Goal: Use online tool/utility: Utilize a website feature to perform a specific function

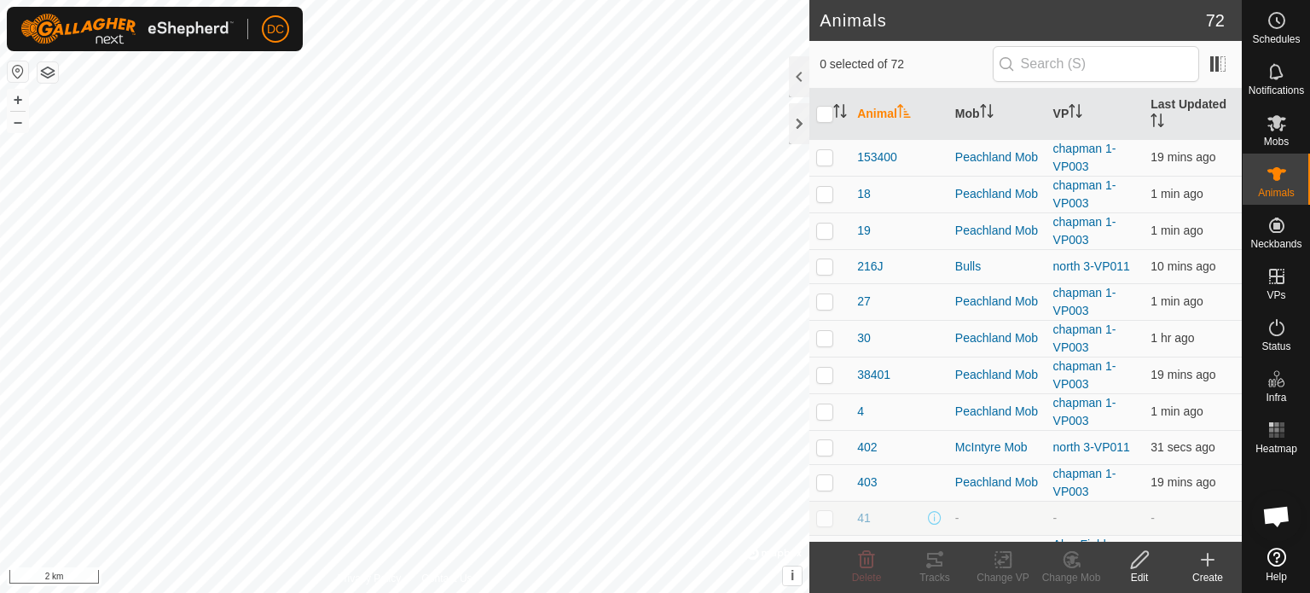
checkbox input "true"
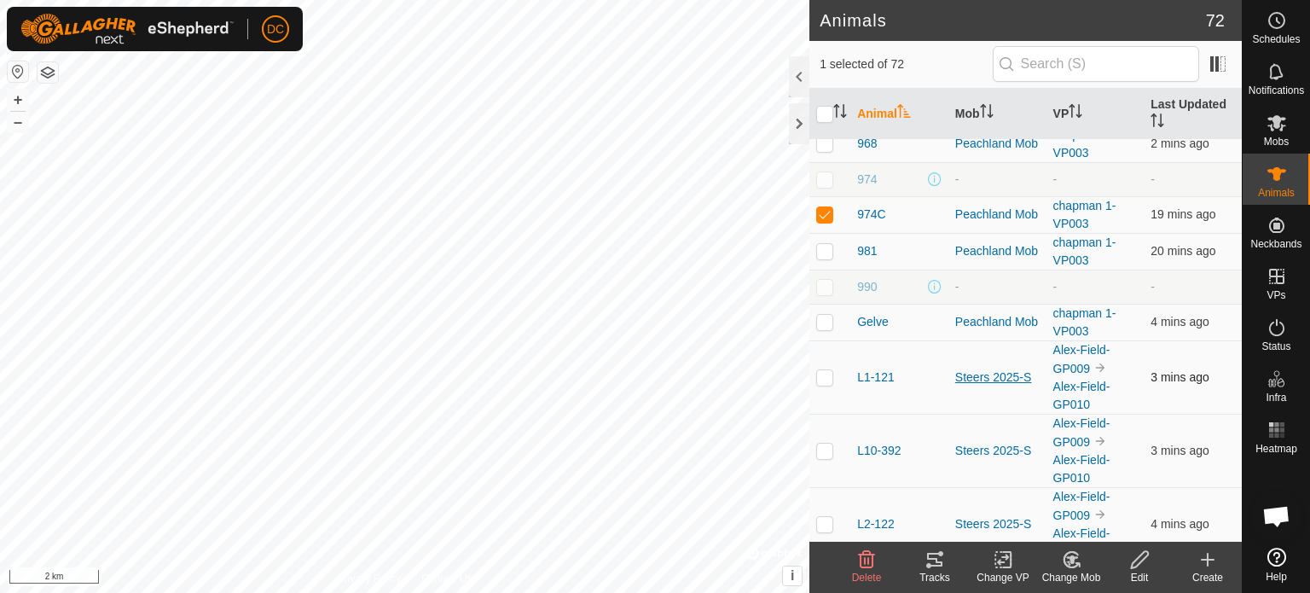
scroll to position [1536, 0]
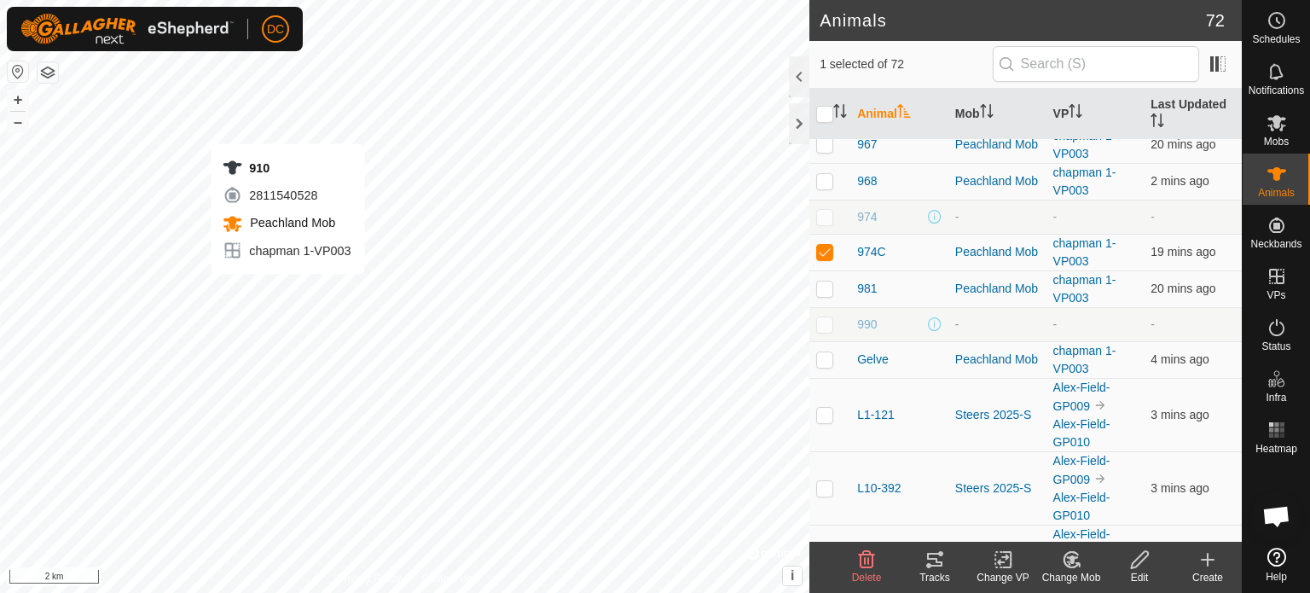
checkbox input "true"
checkbox input "false"
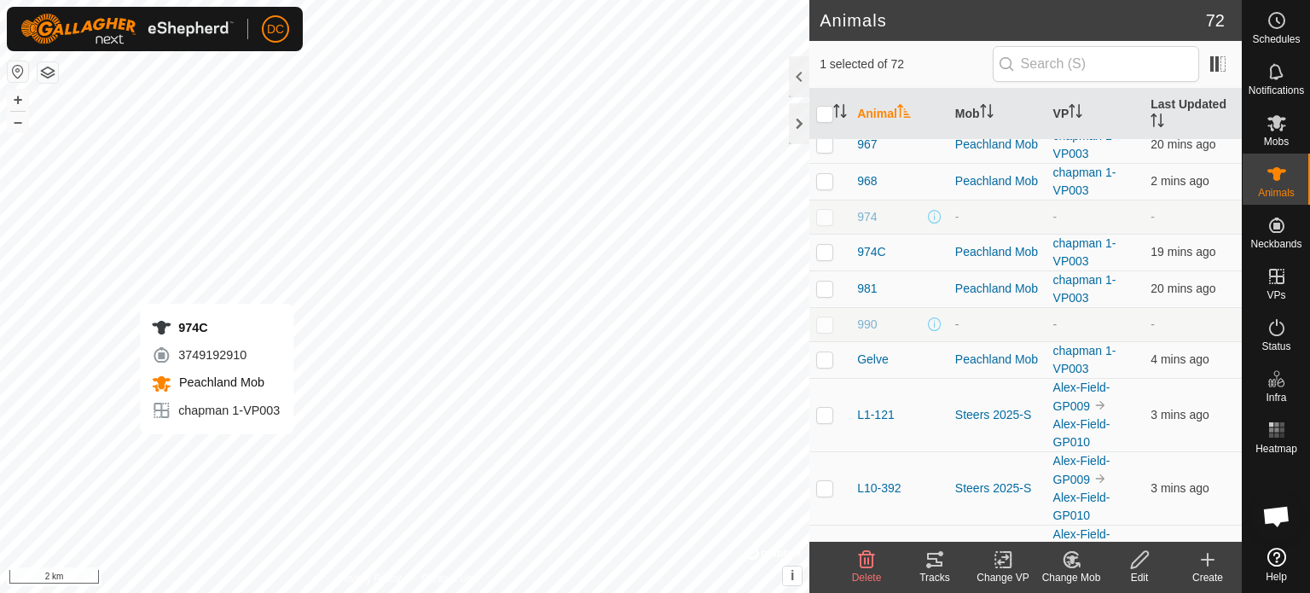
checkbox input "false"
checkbox input "true"
click at [938, 566] on icon at bounding box center [935, 559] width 20 height 20
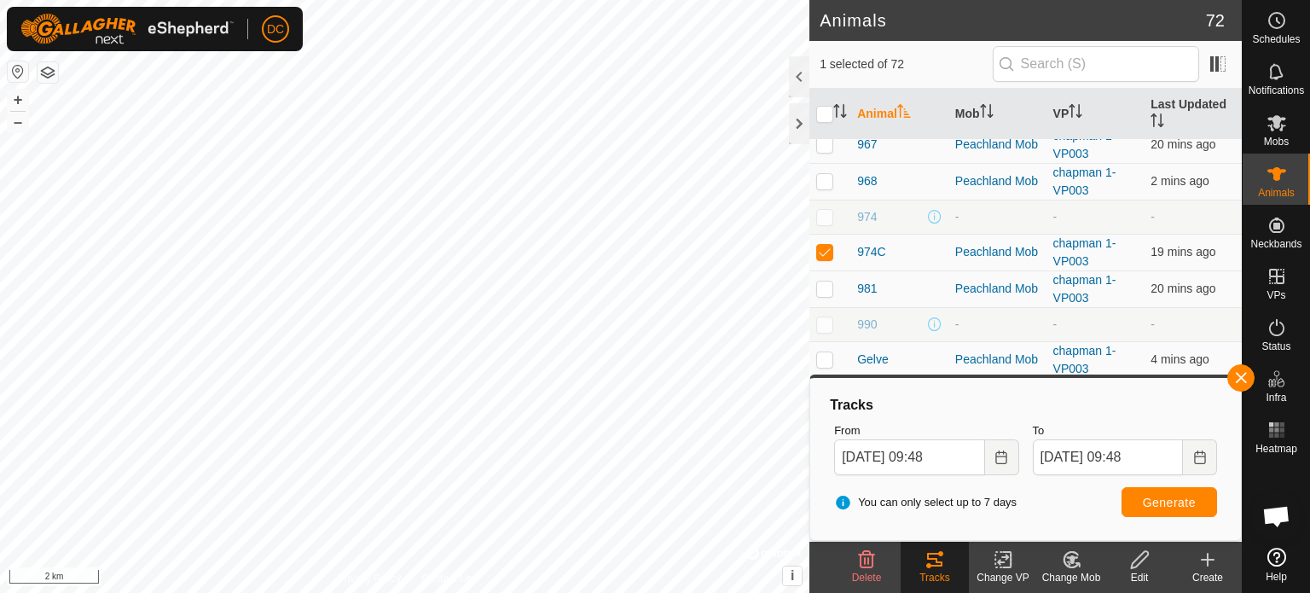
checkbox input "true"
checkbox input "false"
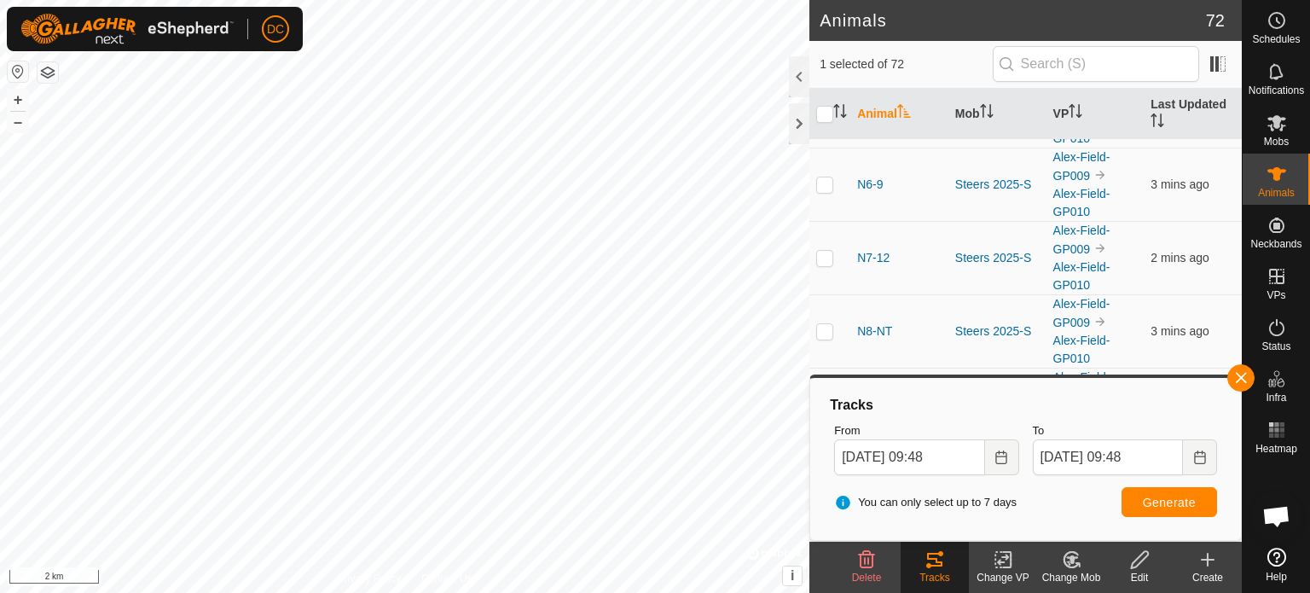
scroll to position [2962, 0]
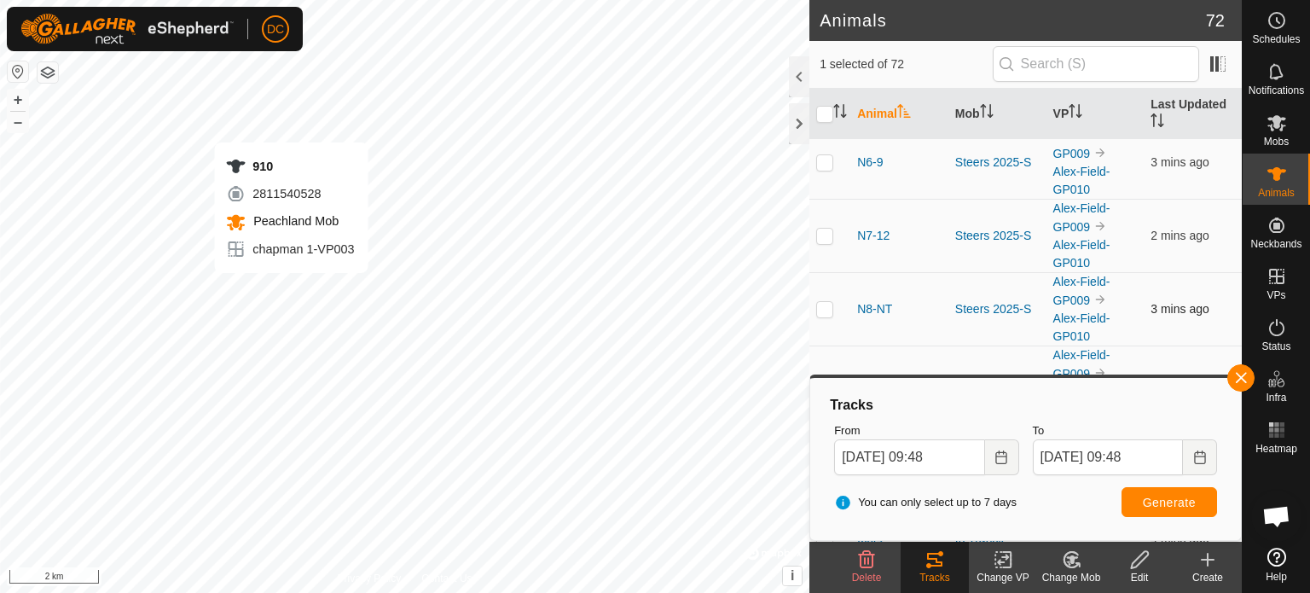
checkbox input "false"
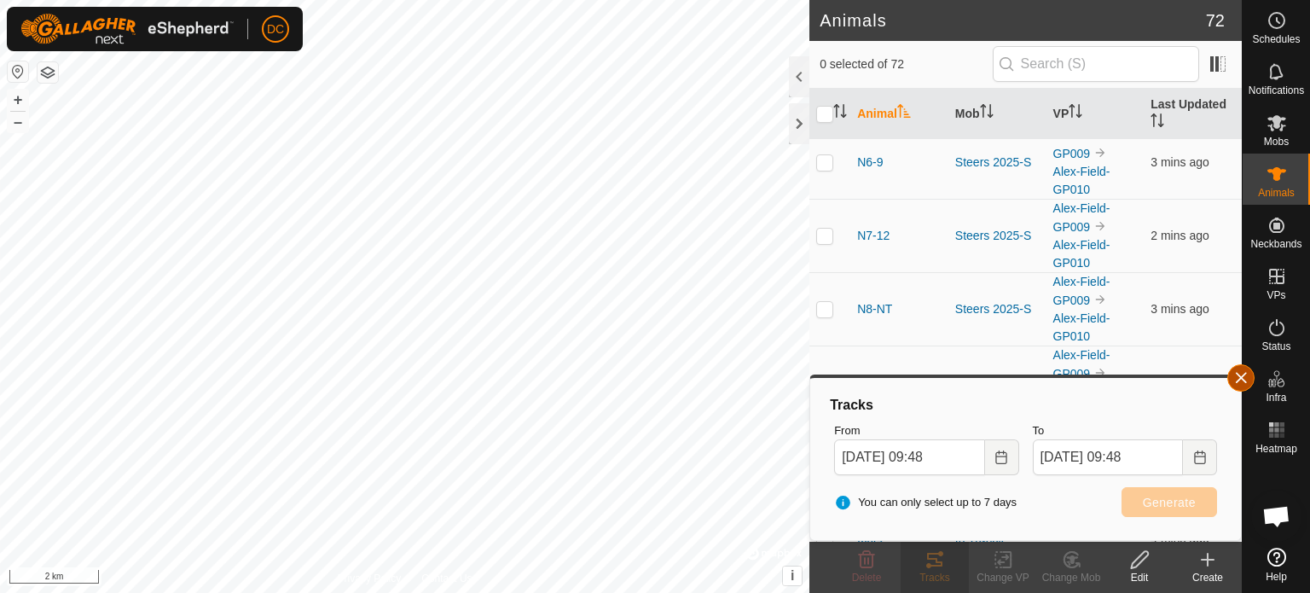
click at [1242, 380] on button "button" at bounding box center [1241, 377] width 27 height 27
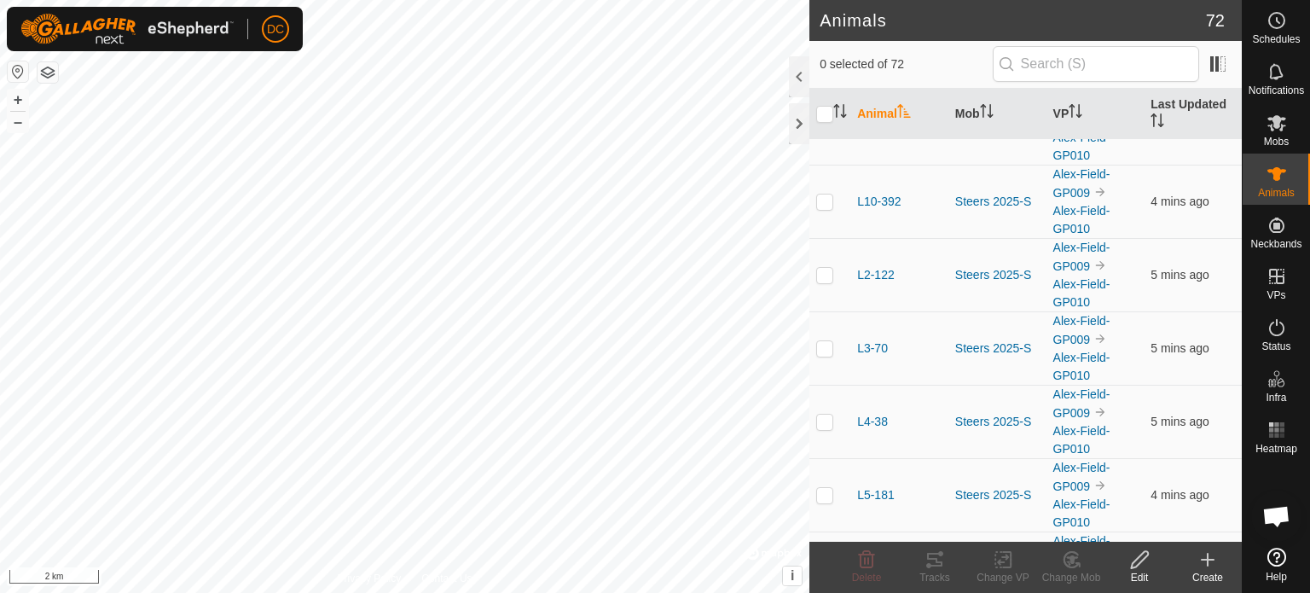
scroll to position [1597, 0]
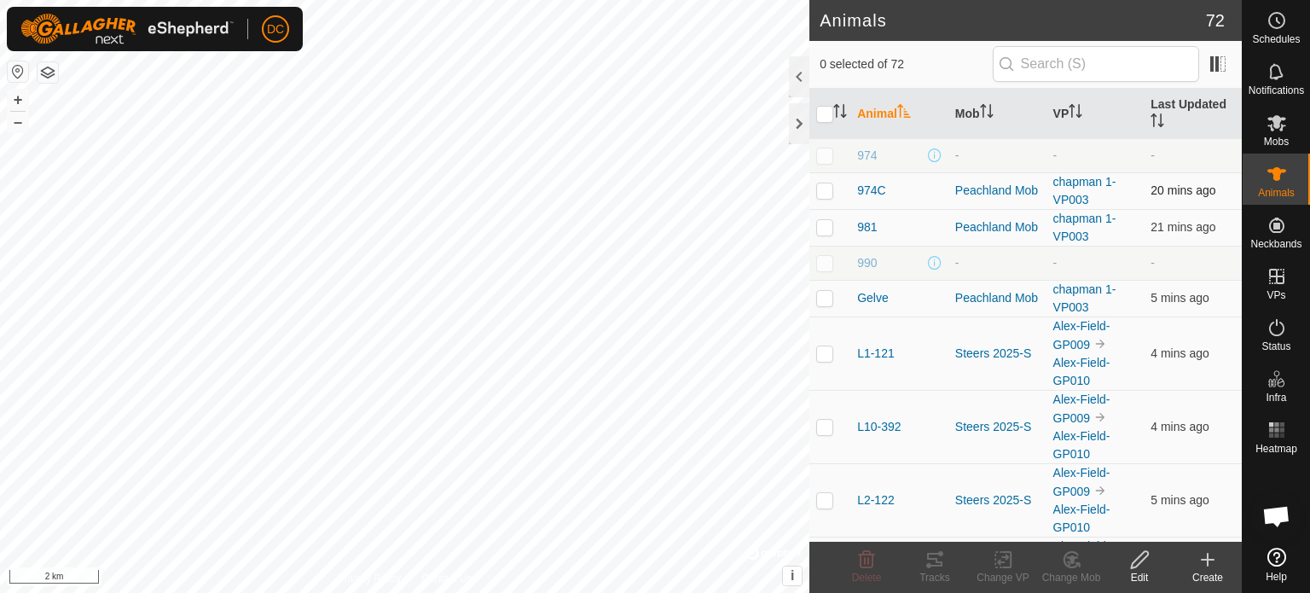
click at [826, 185] on p-checkbox at bounding box center [824, 190] width 17 height 14
checkbox input "true"
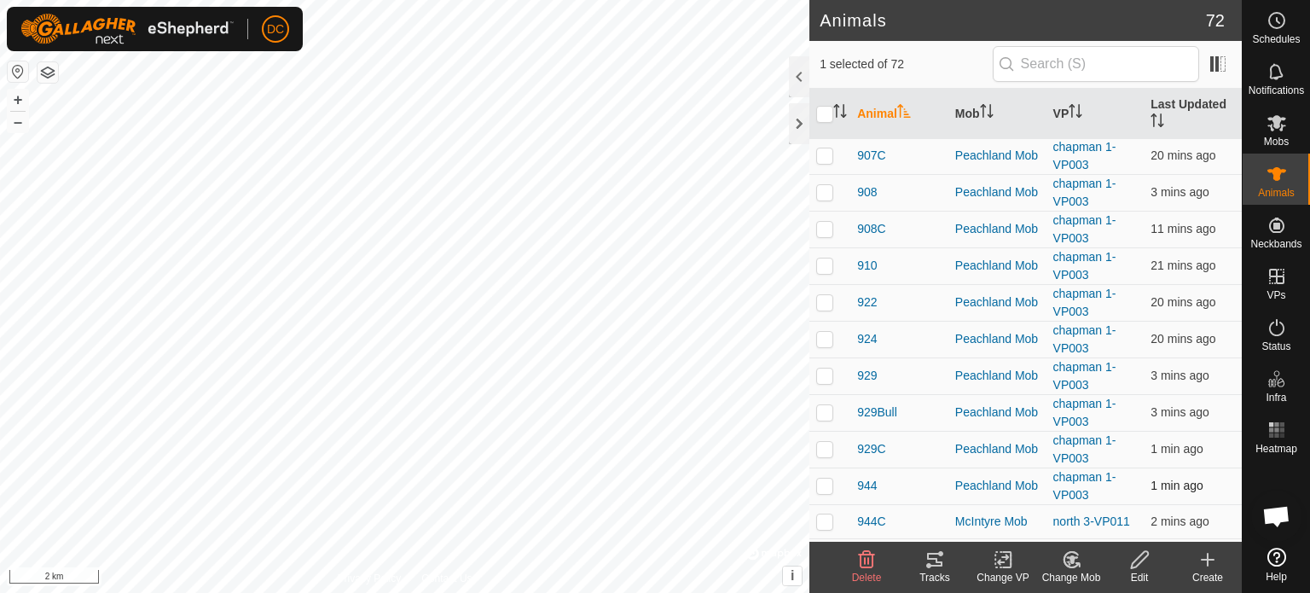
scroll to position [829, 0]
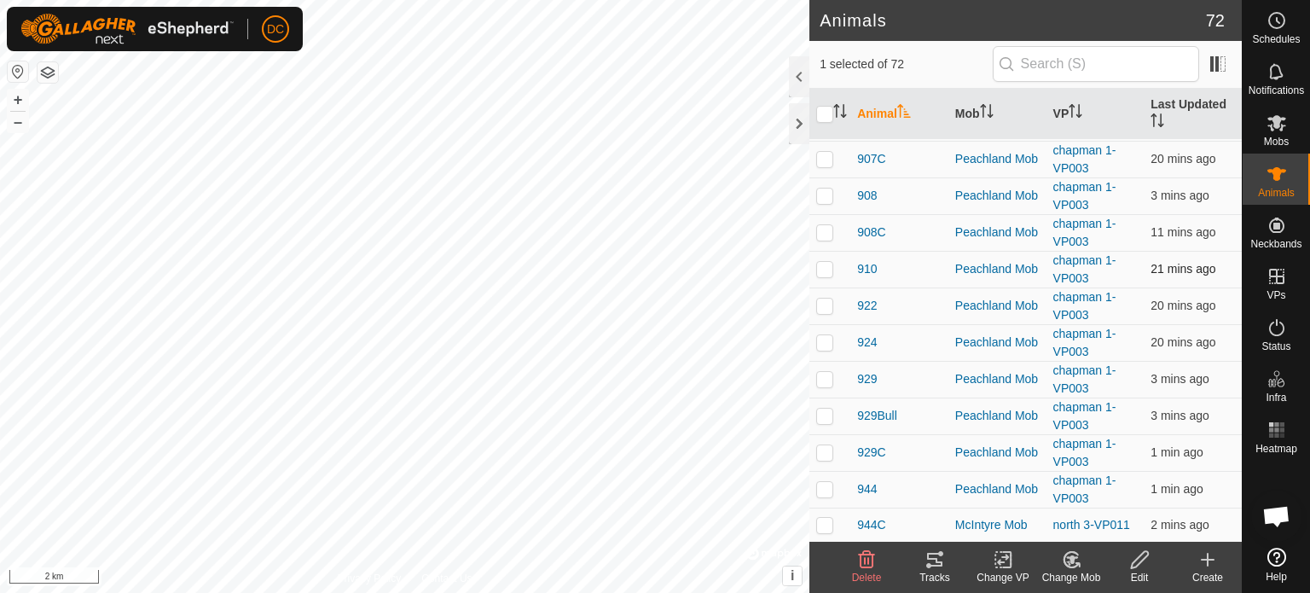
click at [824, 265] on p-checkbox at bounding box center [824, 269] width 17 height 14
checkbox input "true"
click at [932, 574] on div "Tracks" at bounding box center [935, 577] width 68 height 15
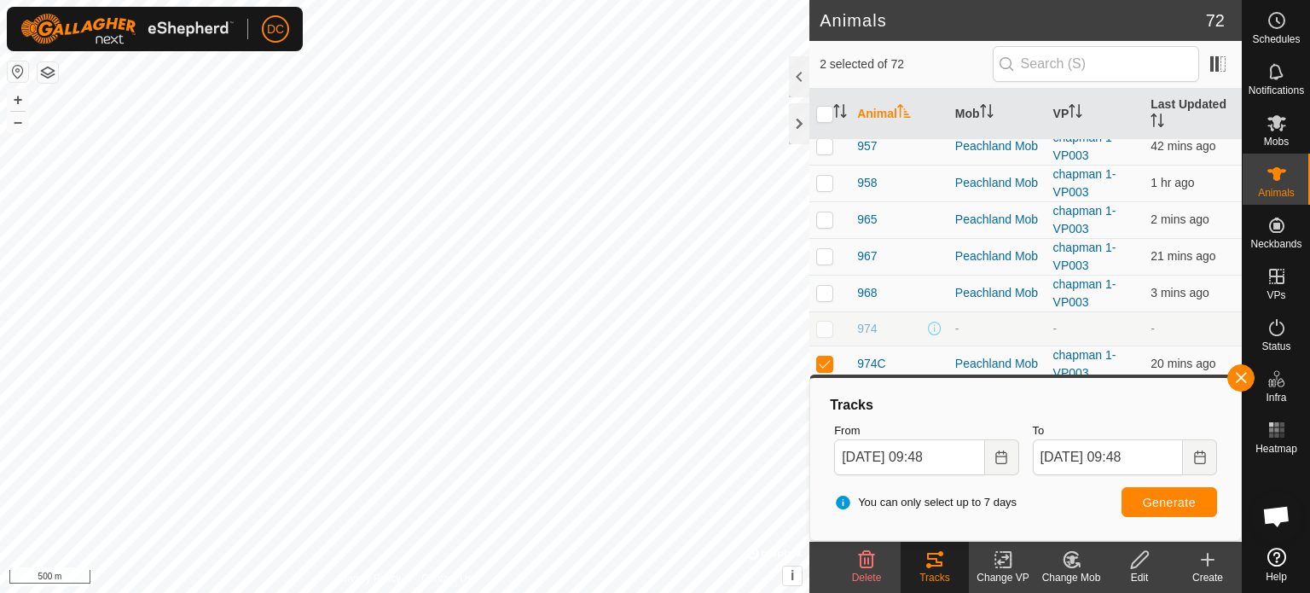
scroll to position [1426, 0]
click at [831, 249] on p-checkbox at bounding box center [824, 254] width 17 height 14
checkbox input "true"
click at [1186, 501] on span "Generate" at bounding box center [1169, 503] width 53 height 14
click at [1010, 460] on button "Choose Date" at bounding box center [1002, 457] width 34 height 36
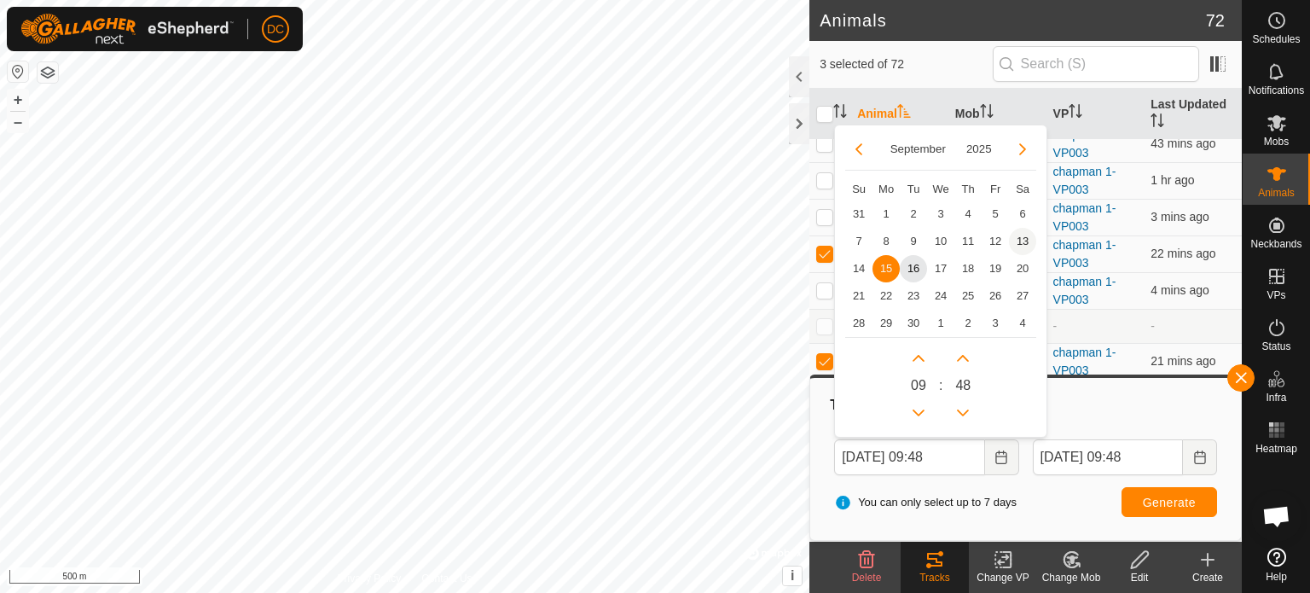
click at [1021, 238] on span "13" at bounding box center [1022, 241] width 27 height 27
type input "[DATE] 09:48"
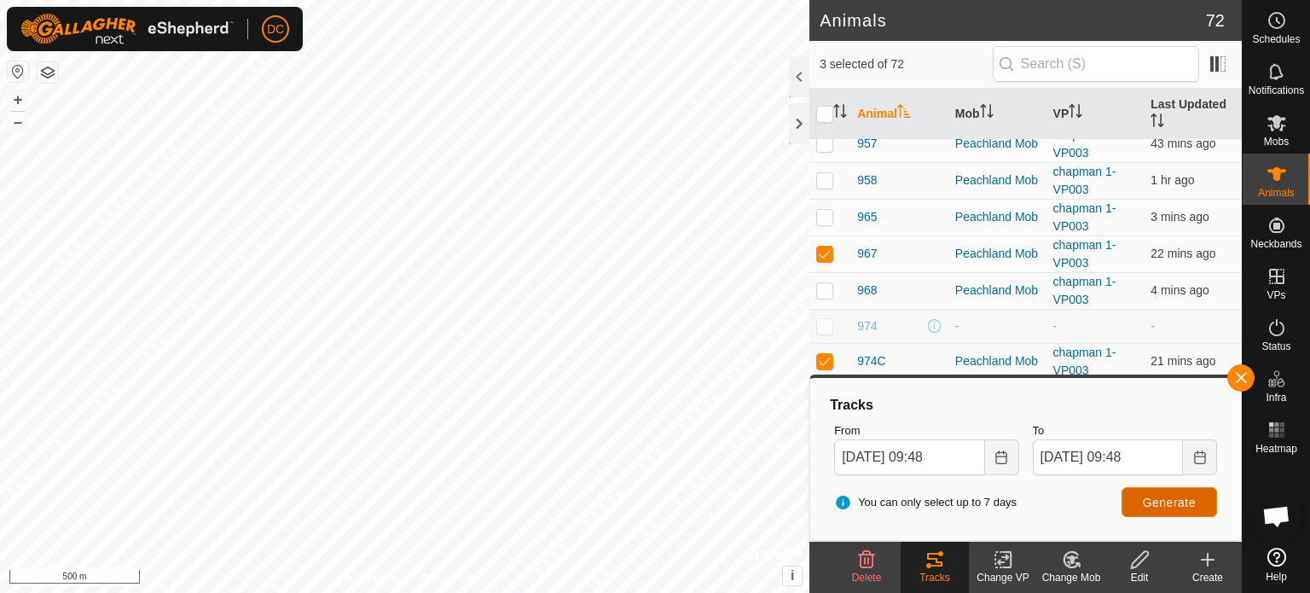
click at [1164, 507] on span "Generate" at bounding box center [1169, 503] width 53 height 14
click at [799, 122] on div at bounding box center [799, 123] width 20 height 41
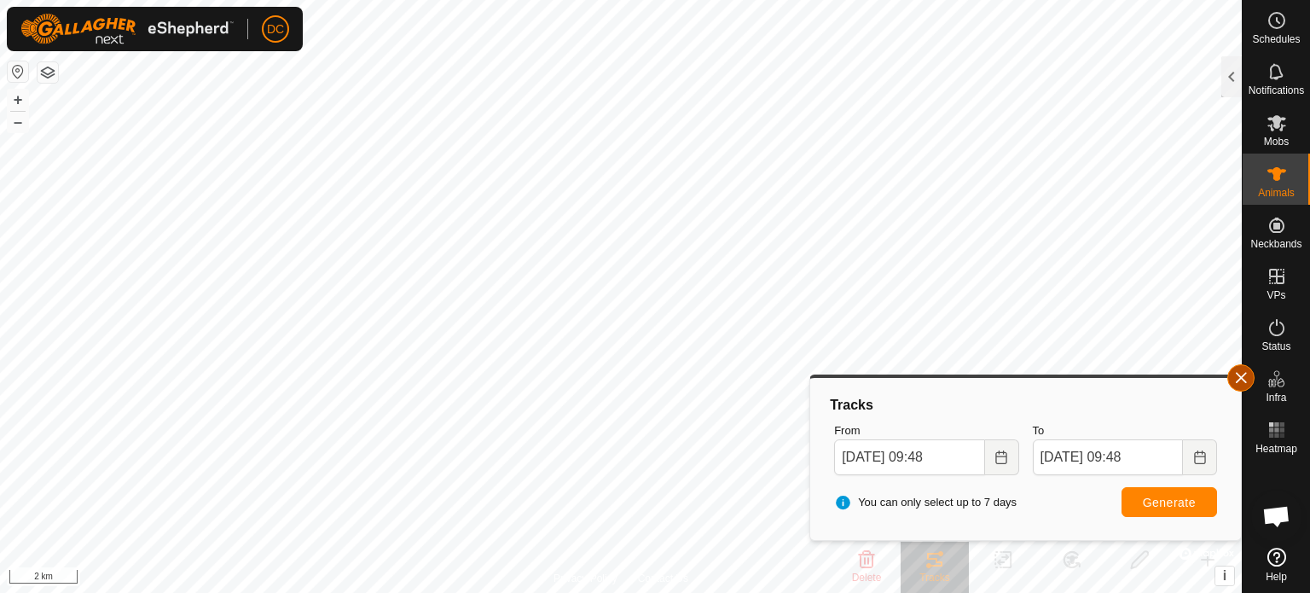
click at [1241, 378] on button "button" at bounding box center [1241, 377] width 27 height 27
